Goal: Task Accomplishment & Management: Manage account settings

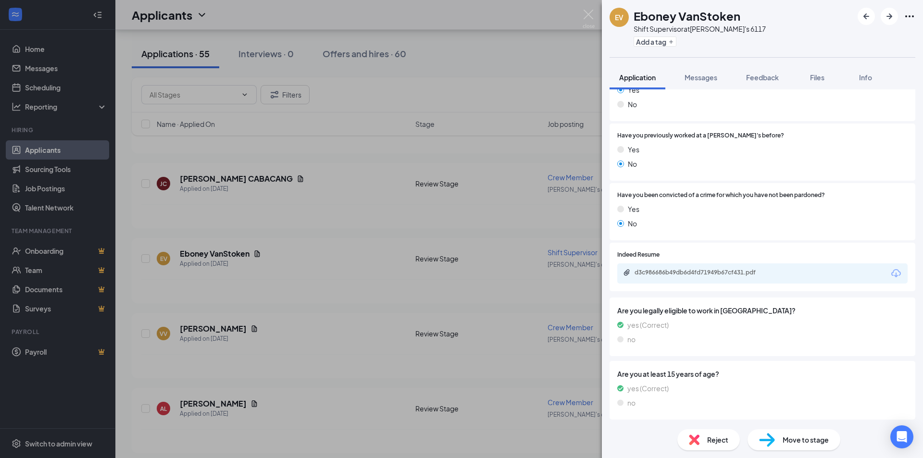
scroll to position [443, 0]
click at [790, 439] on span "Move to stage" at bounding box center [806, 440] width 46 height 11
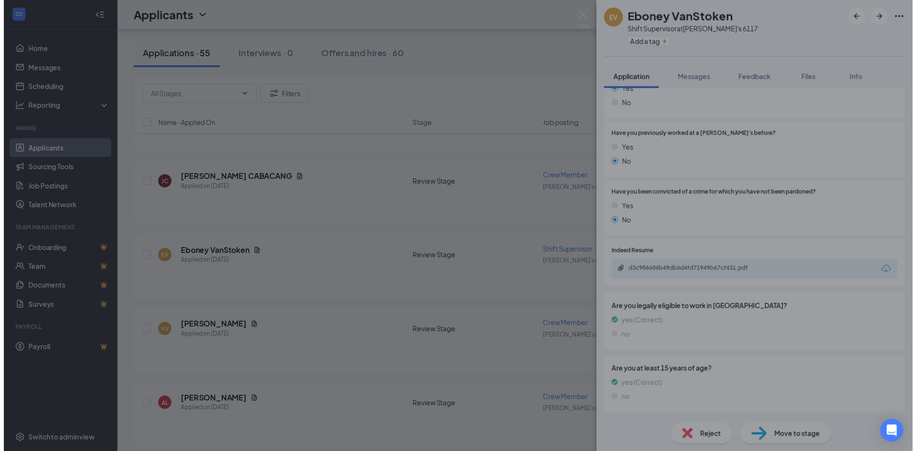
scroll to position [439, 0]
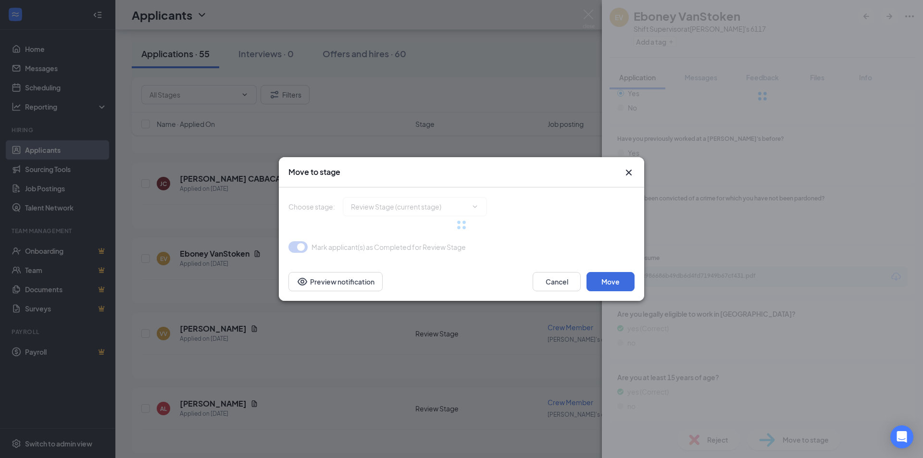
type input "Onsite Interview (next stage)"
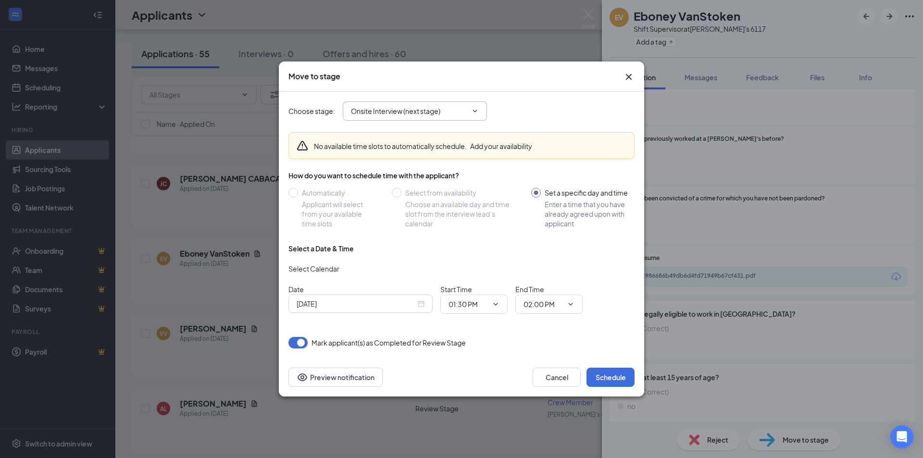
click at [468, 111] on span "Onsite Interview (next stage)" at bounding box center [415, 110] width 144 height 19
click at [478, 115] on span "Onsite Interview (next stage)" at bounding box center [415, 110] width 144 height 19
click at [475, 112] on icon "ChevronDown" at bounding box center [475, 111] width 8 height 8
click at [608, 377] on button "Schedule" at bounding box center [611, 377] width 48 height 19
click at [472, 116] on div "EV Eboney VanStoken Shift Supervisor at Wendy's 6117 Add a tag Application Mess…" at bounding box center [461, 229] width 923 height 458
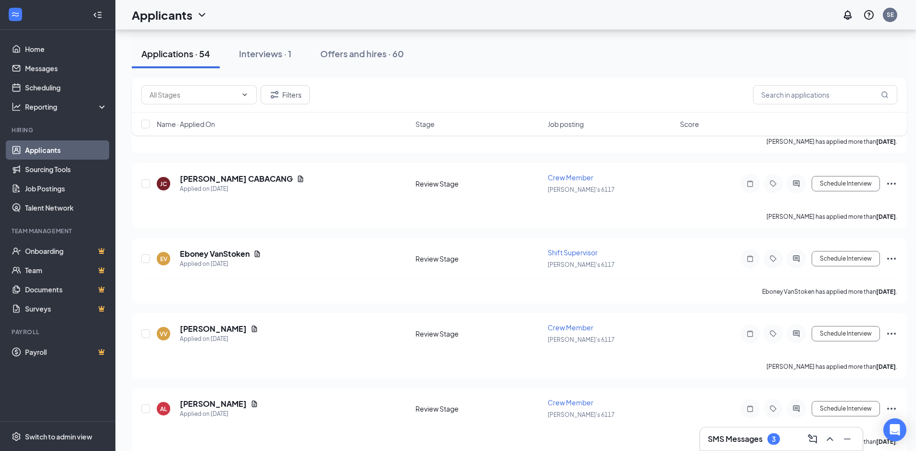
click at [754, 442] on h3 "SMS Messages" at bounding box center [735, 439] width 55 height 11
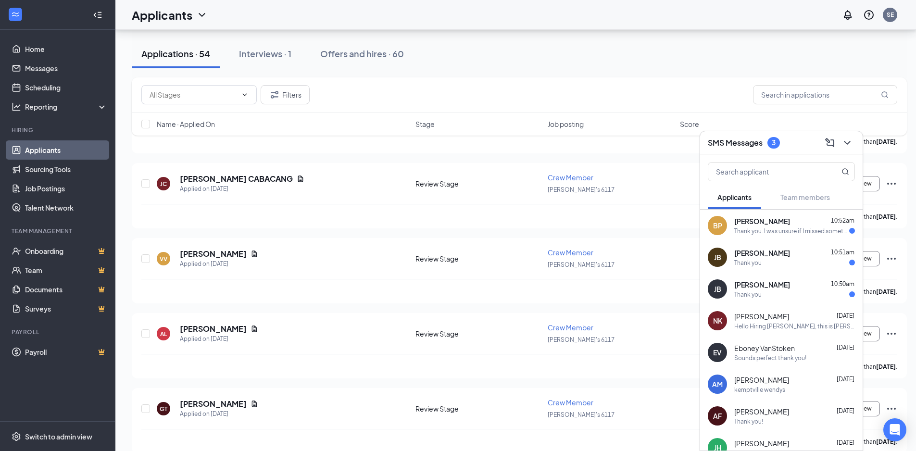
click at [786, 351] on span "Eboney VanStoken" at bounding box center [764, 348] width 61 height 10
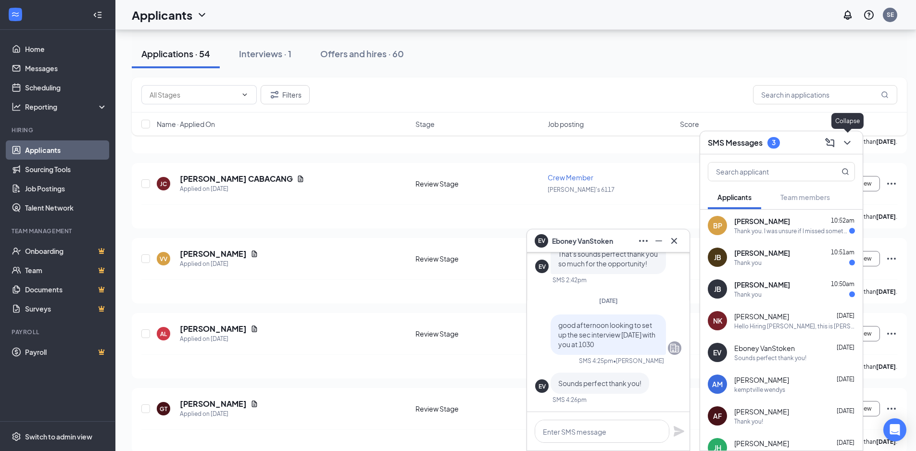
click at [847, 144] on icon "ChevronDown" at bounding box center [847, 143] width 6 height 4
